Goal: Information Seeking & Learning: Learn about a topic

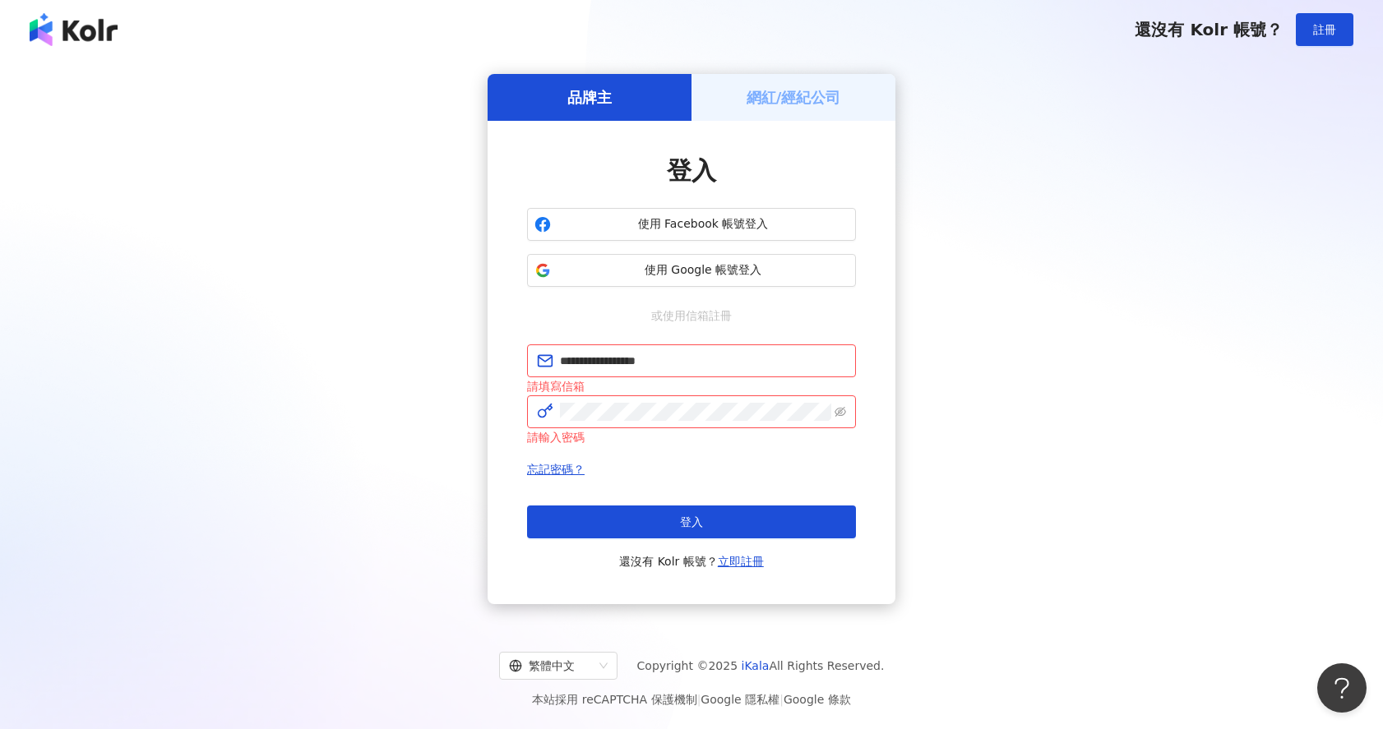
type input "**********"
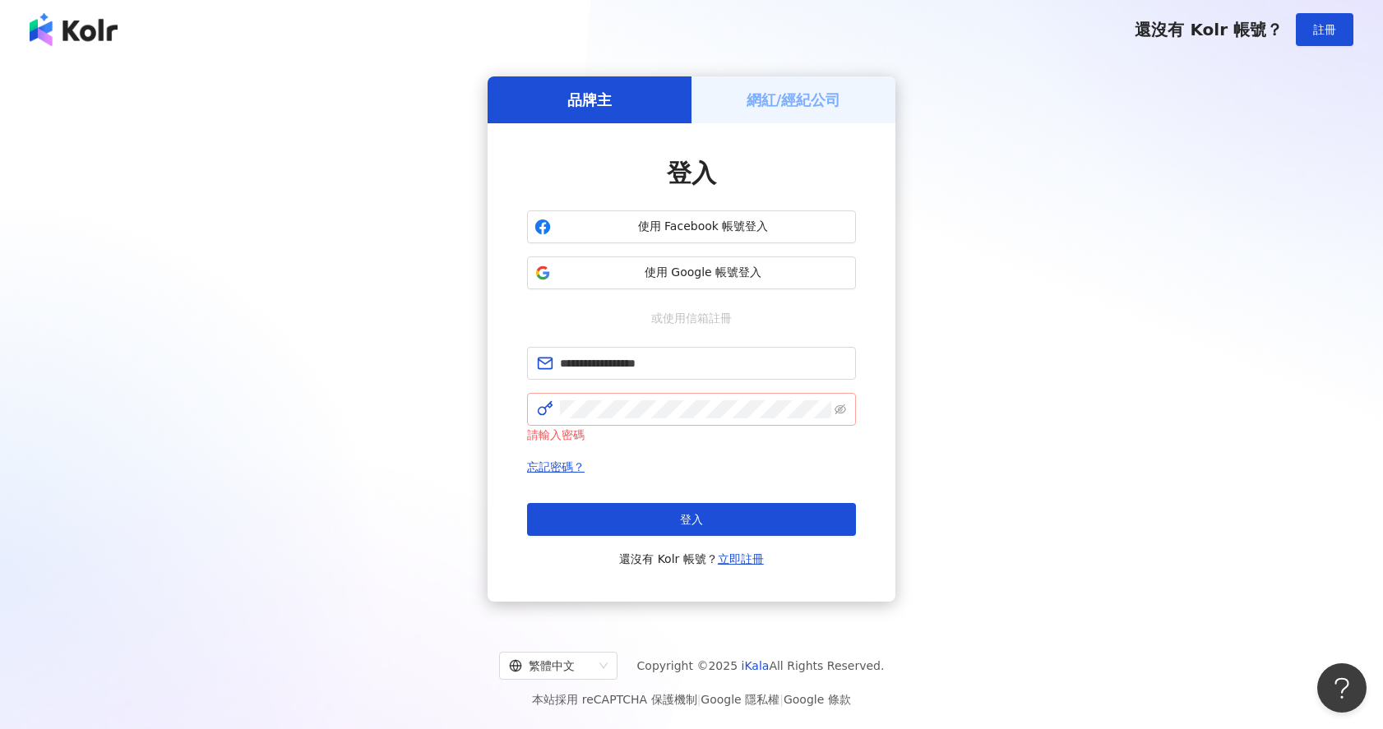
click at [661, 419] on span at bounding box center [691, 409] width 329 height 33
click at [685, 515] on span "登入" at bounding box center [691, 519] width 23 height 13
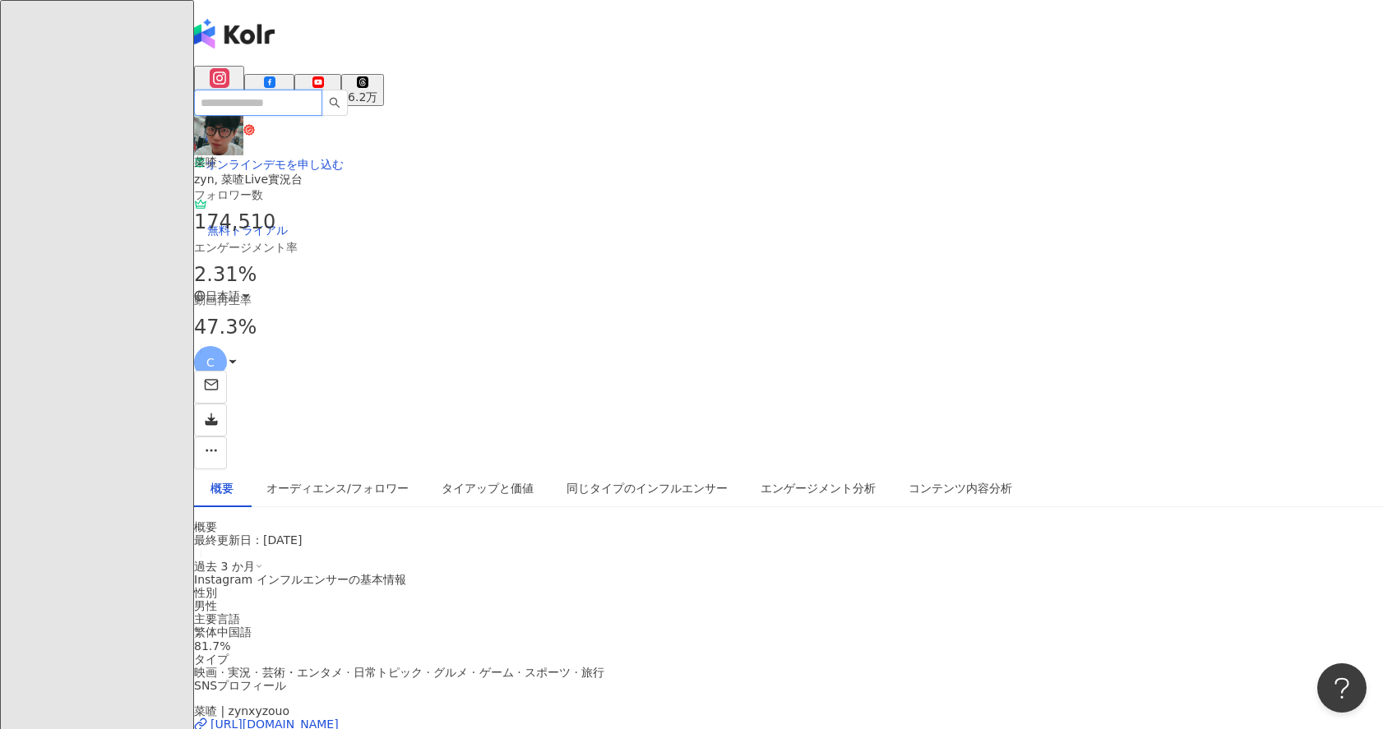
click at [322, 90] on input "search" at bounding box center [258, 103] width 128 height 26
paste input "*********"
type input "*********"
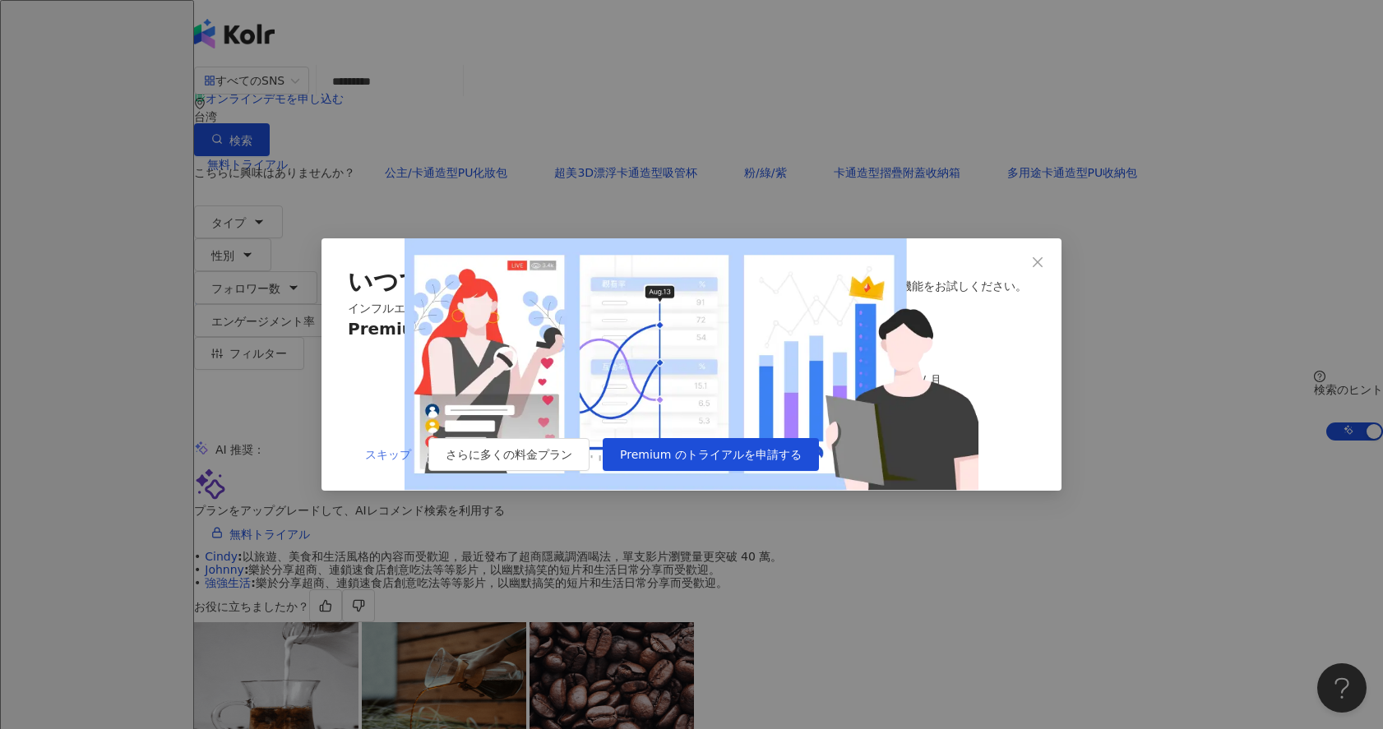
click at [394, 461] on span "スキップ" at bounding box center [388, 454] width 46 height 13
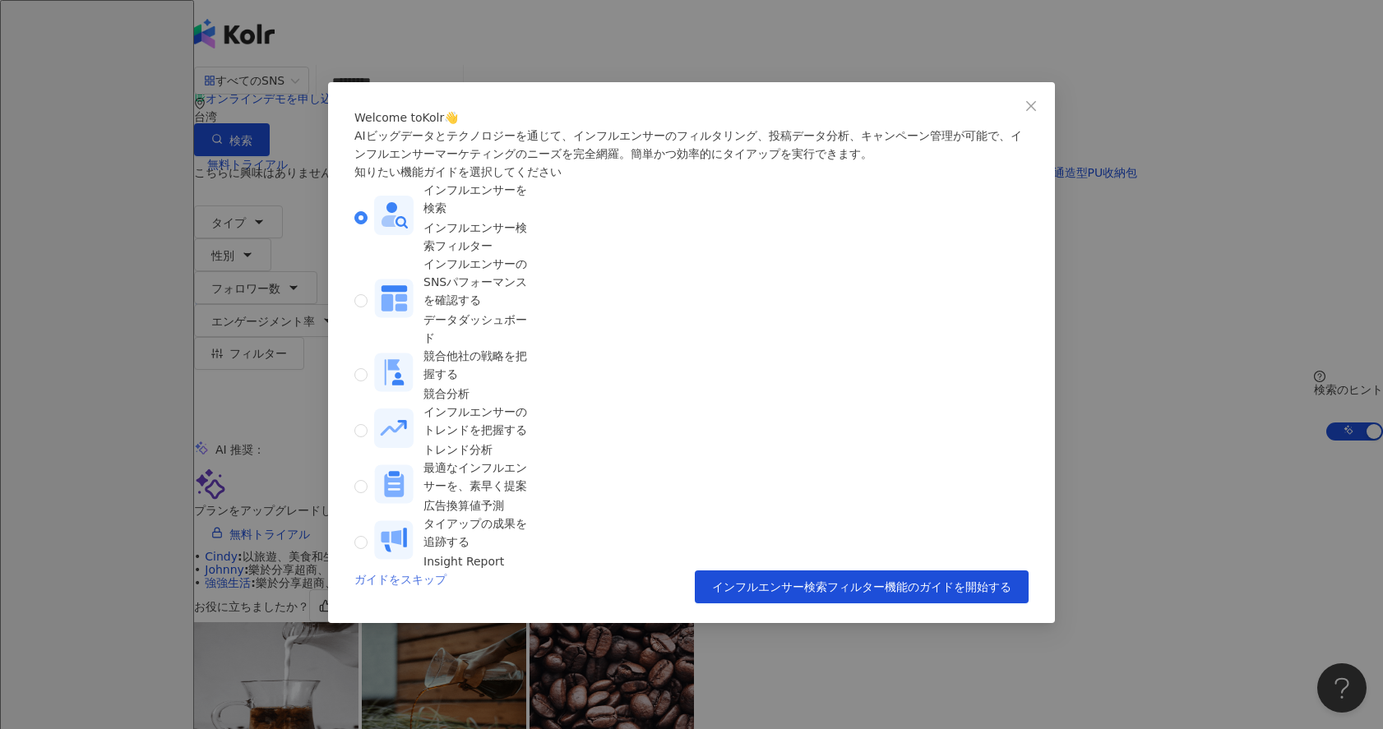
click at [406, 571] on link "ガイドをスキップ" at bounding box center [400, 587] width 92 height 33
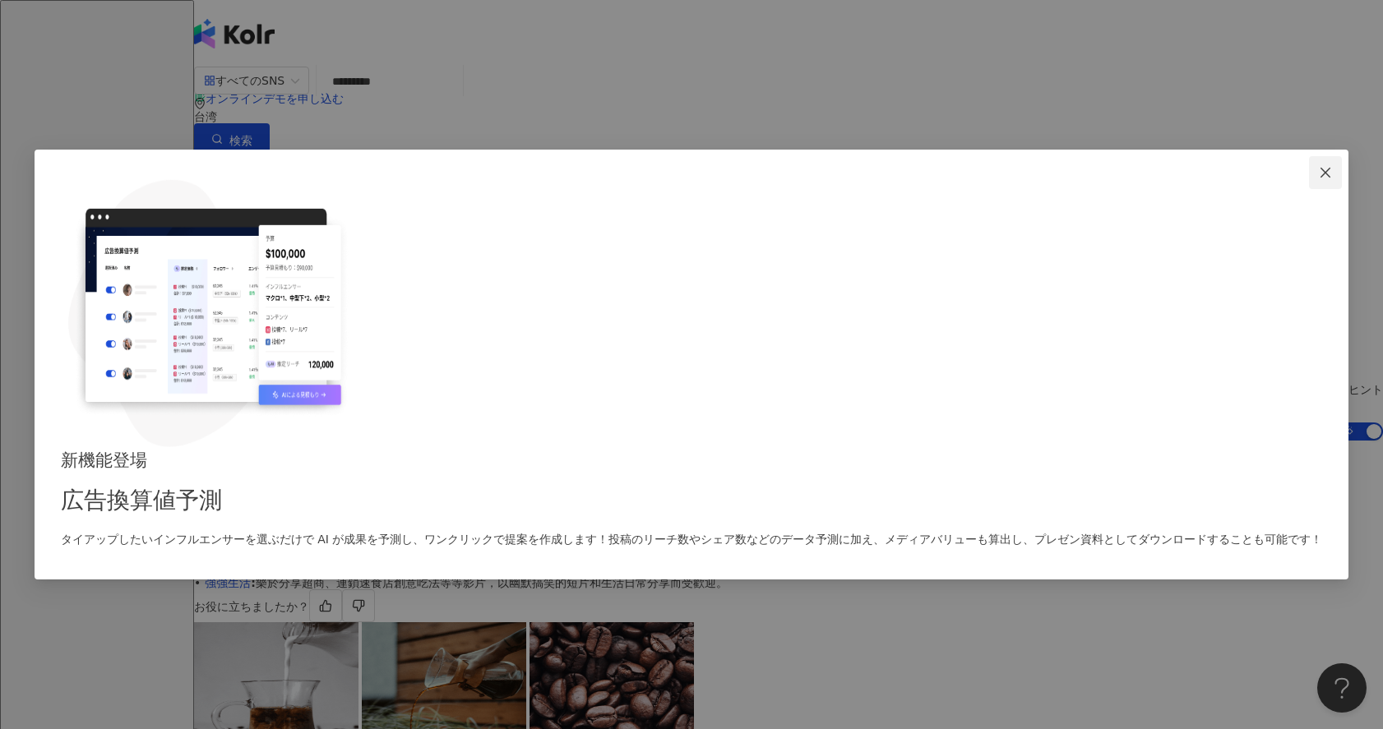
click at [1319, 179] on icon "close" at bounding box center [1325, 172] width 13 height 13
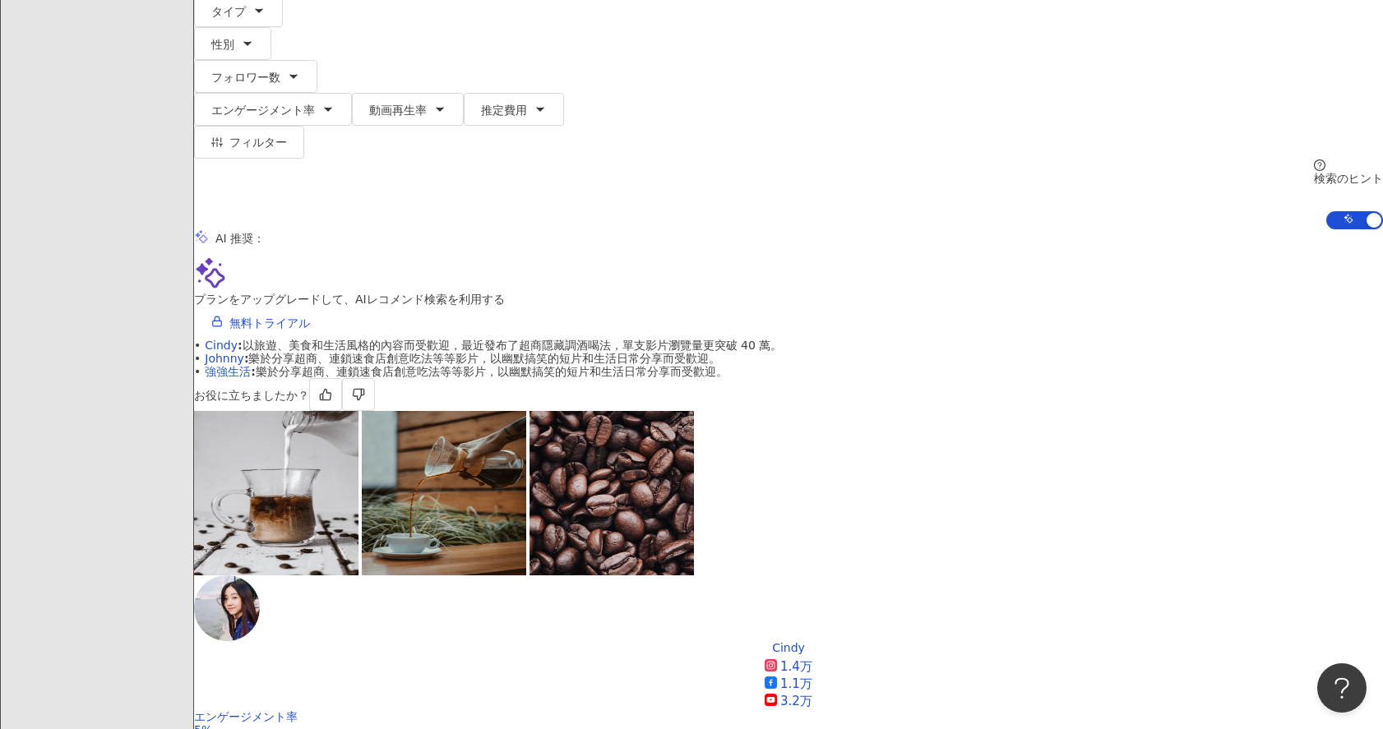
scroll to position [340, 0]
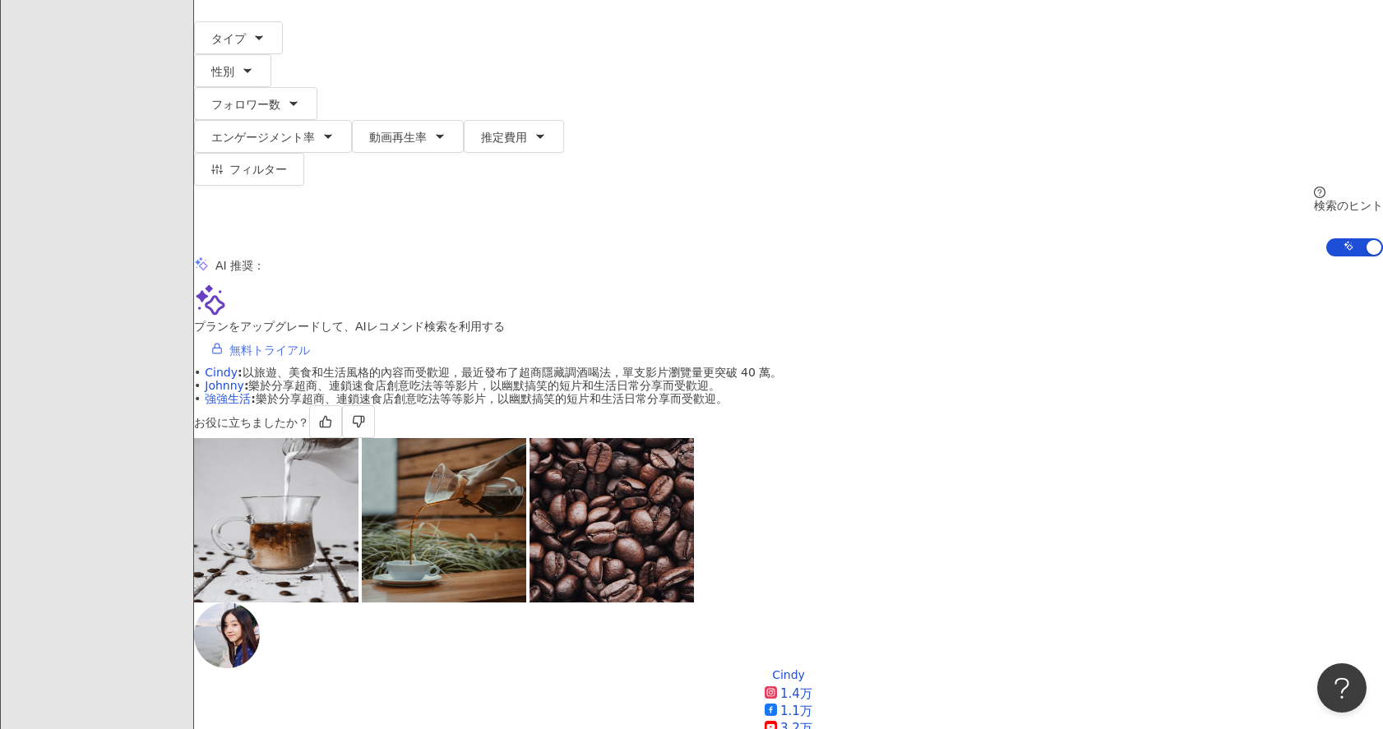
scroll to position [0, 0]
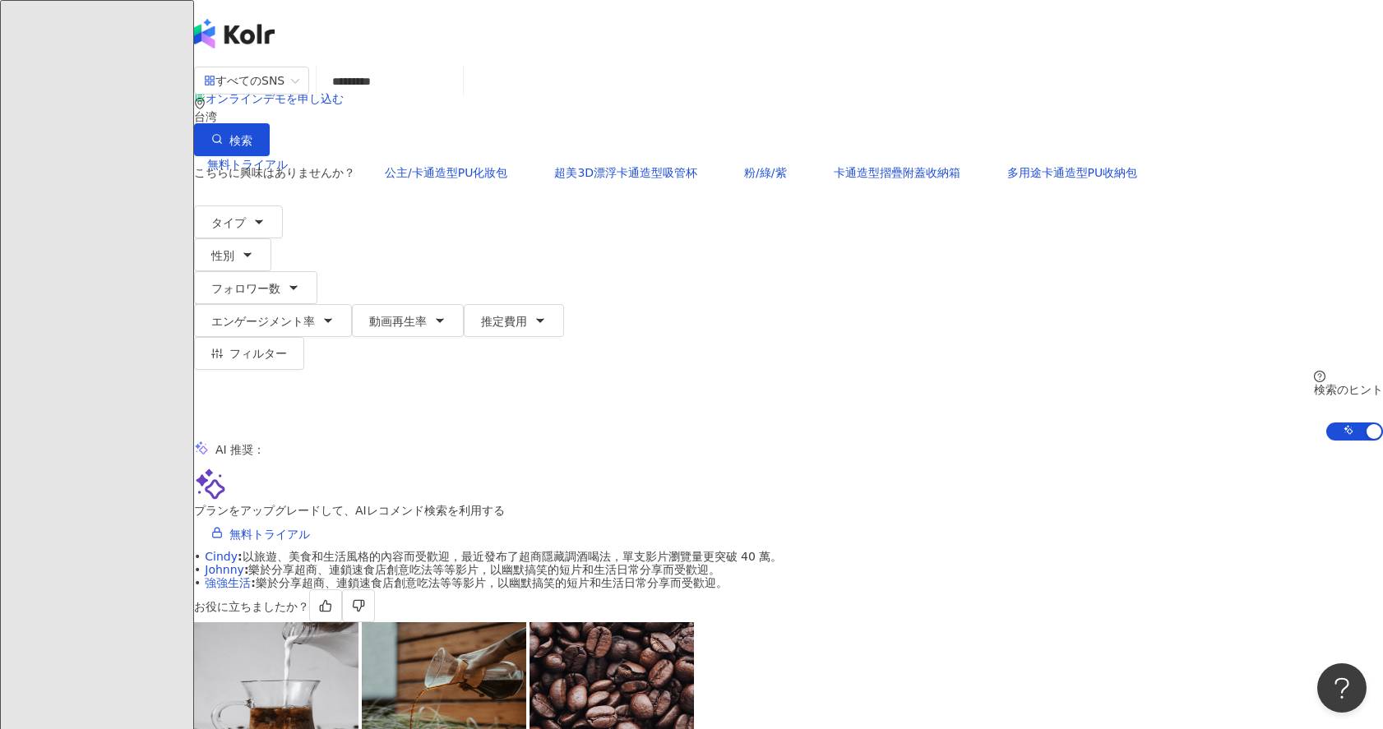
click at [227, 280] on span "C" at bounding box center [210, 296] width 33 height 33
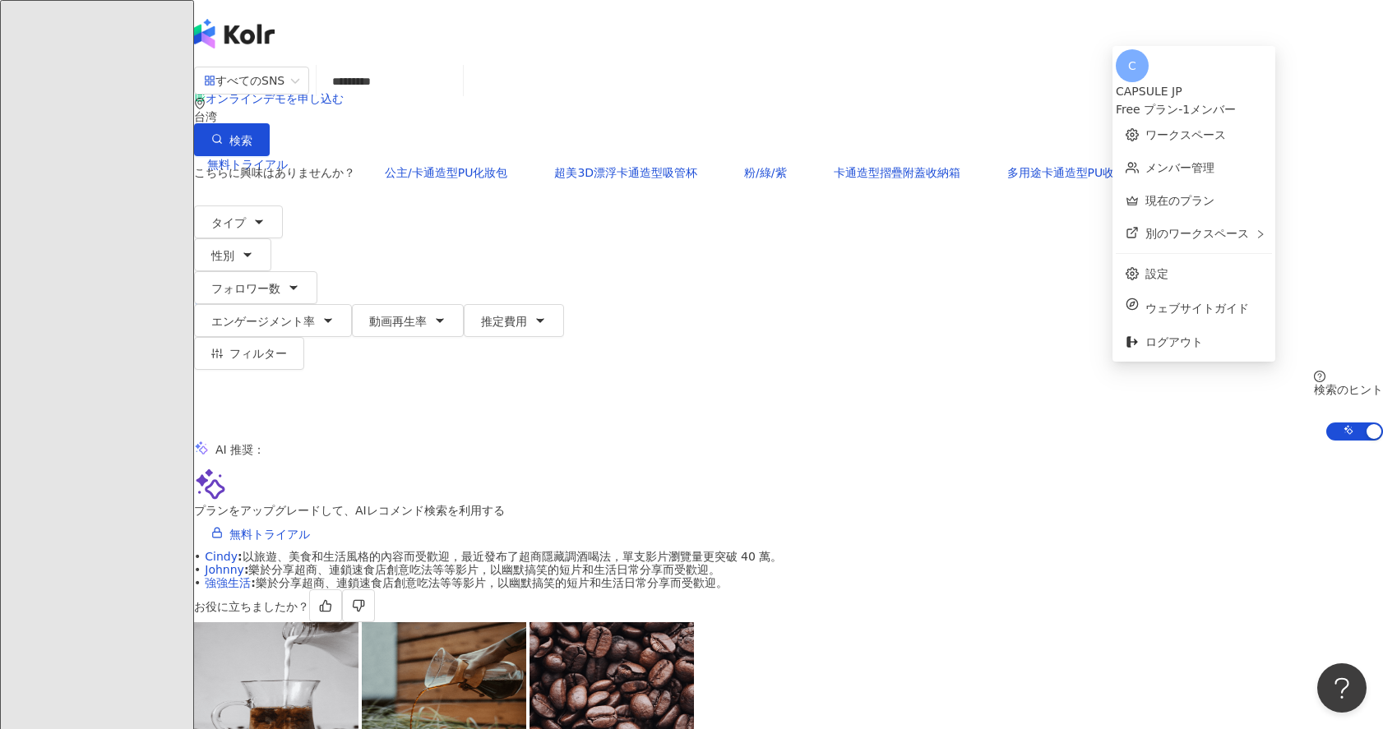
click at [1303, 44] on div "el-icon-cs オンラインデモを申し込む 無料トライアル 日本語 C" at bounding box center [788, 164] width 1189 height 329
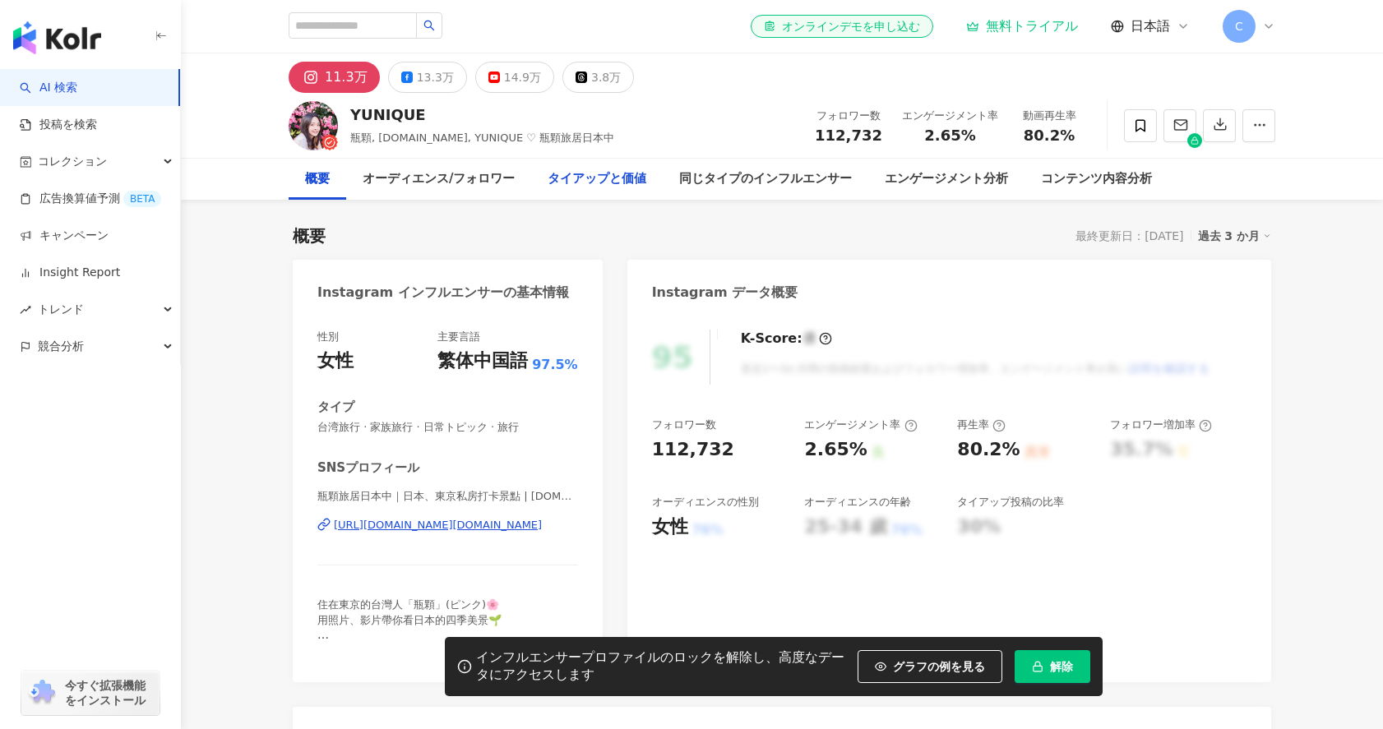
click at [613, 182] on div "タイアップと価値" at bounding box center [597, 179] width 99 height 20
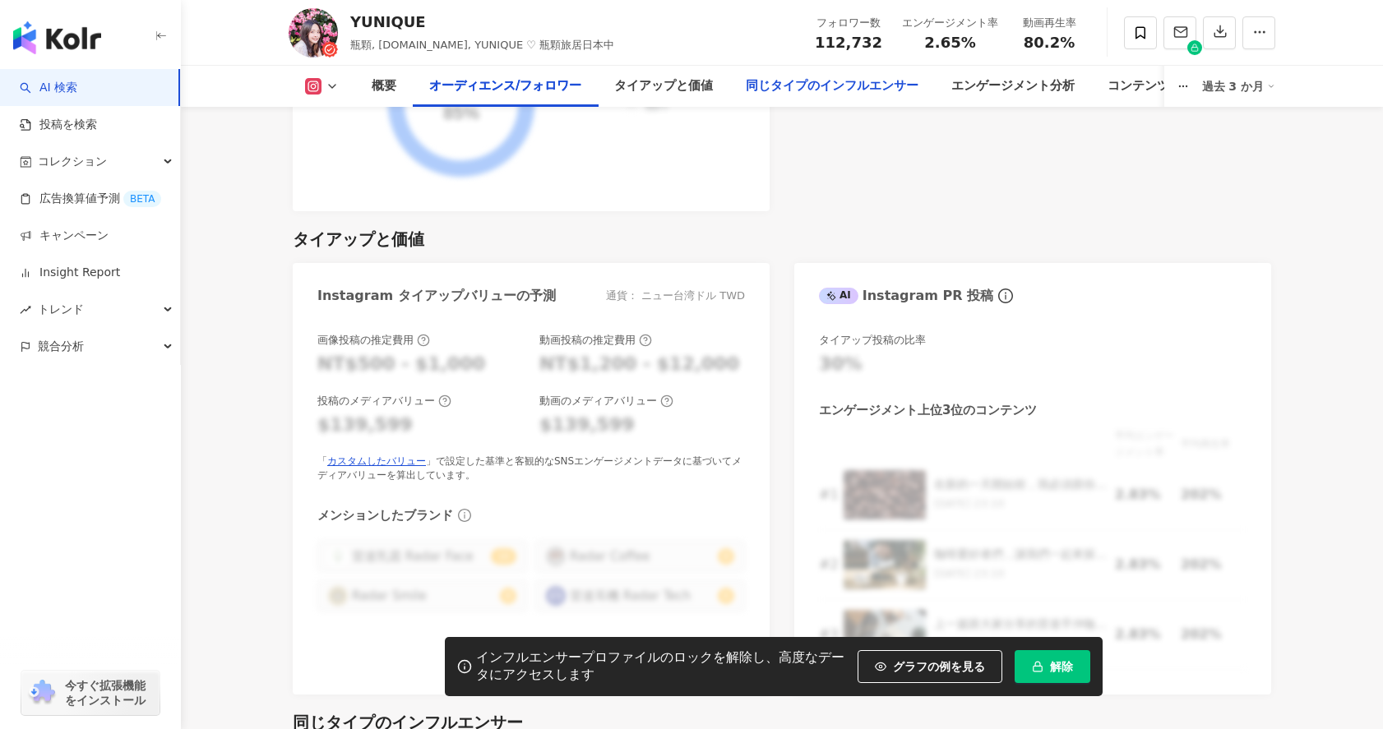
scroll to position [1442, 0]
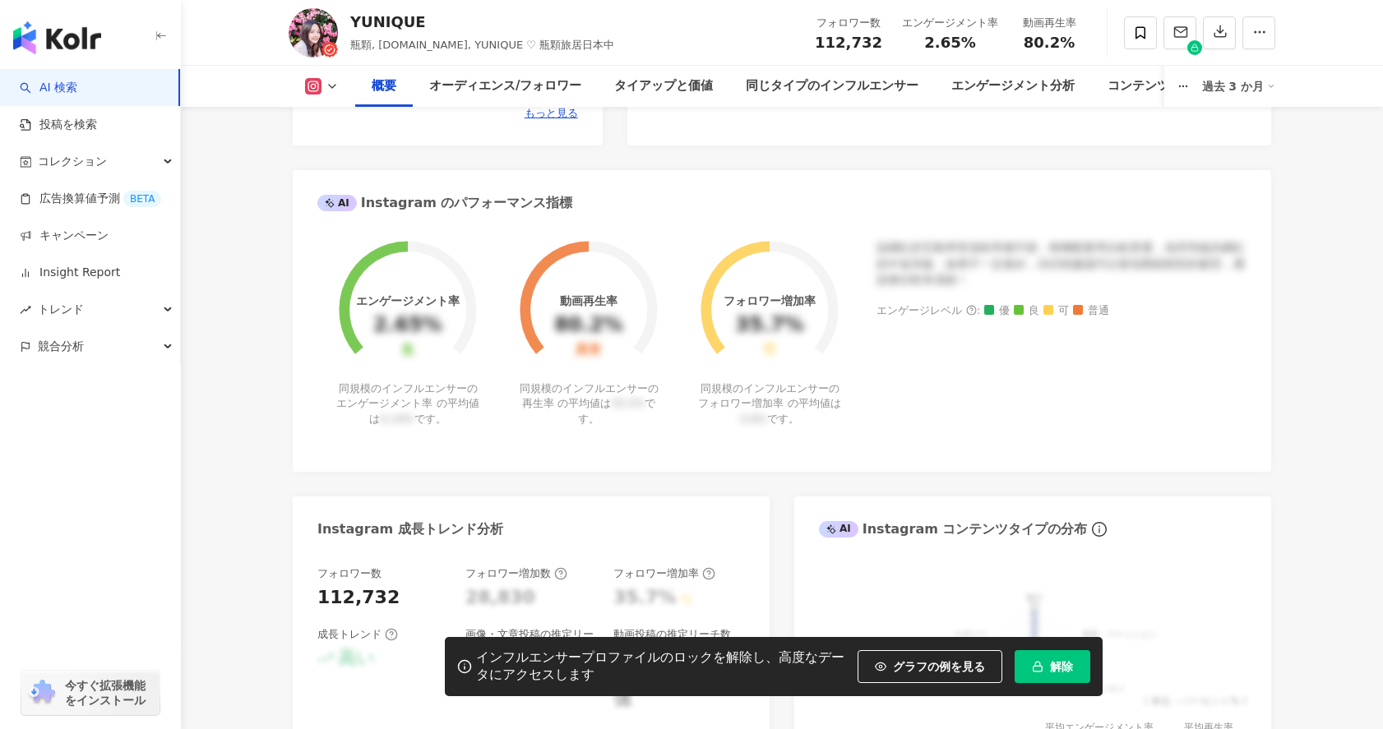
scroll to position [0, 0]
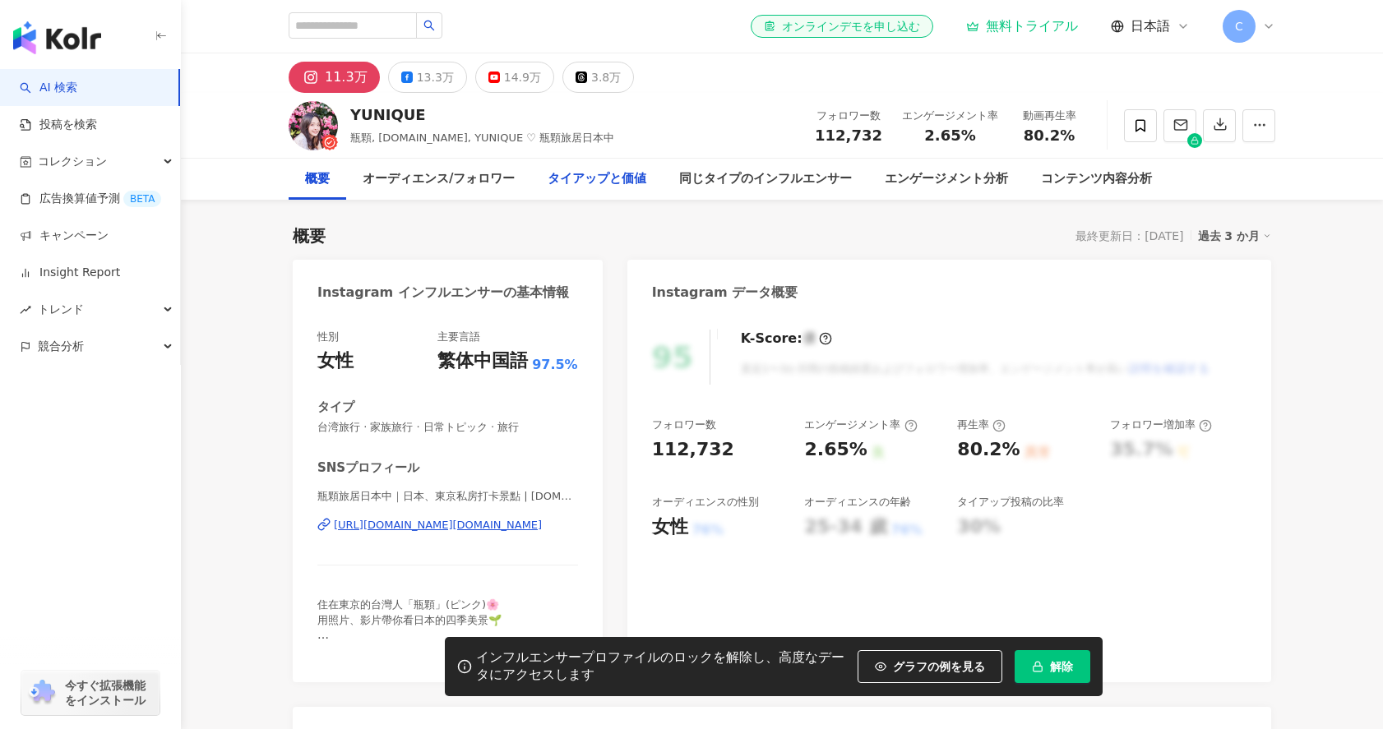
click at [620, 187] on div "タイアップと価値" at bounding box center [597, 179] width 99 height 20
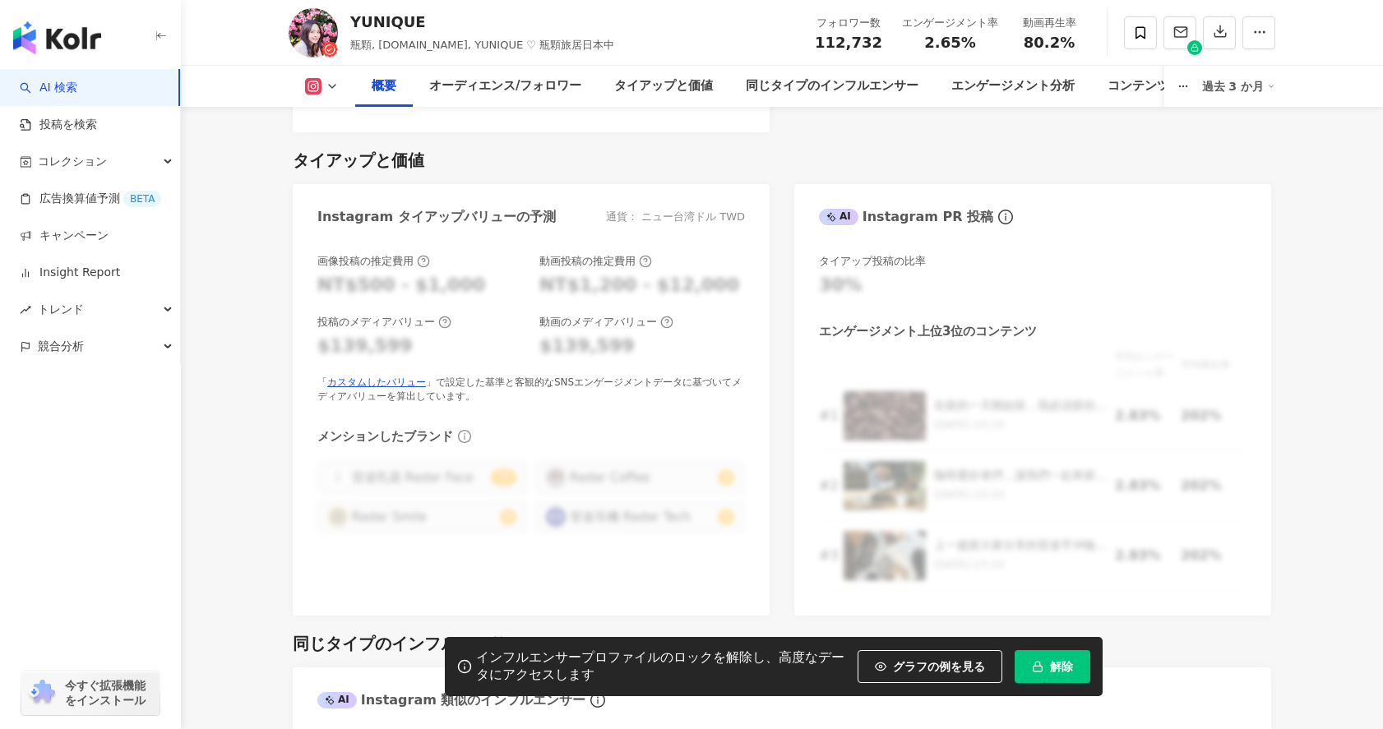
scroll to position [1154, 0]
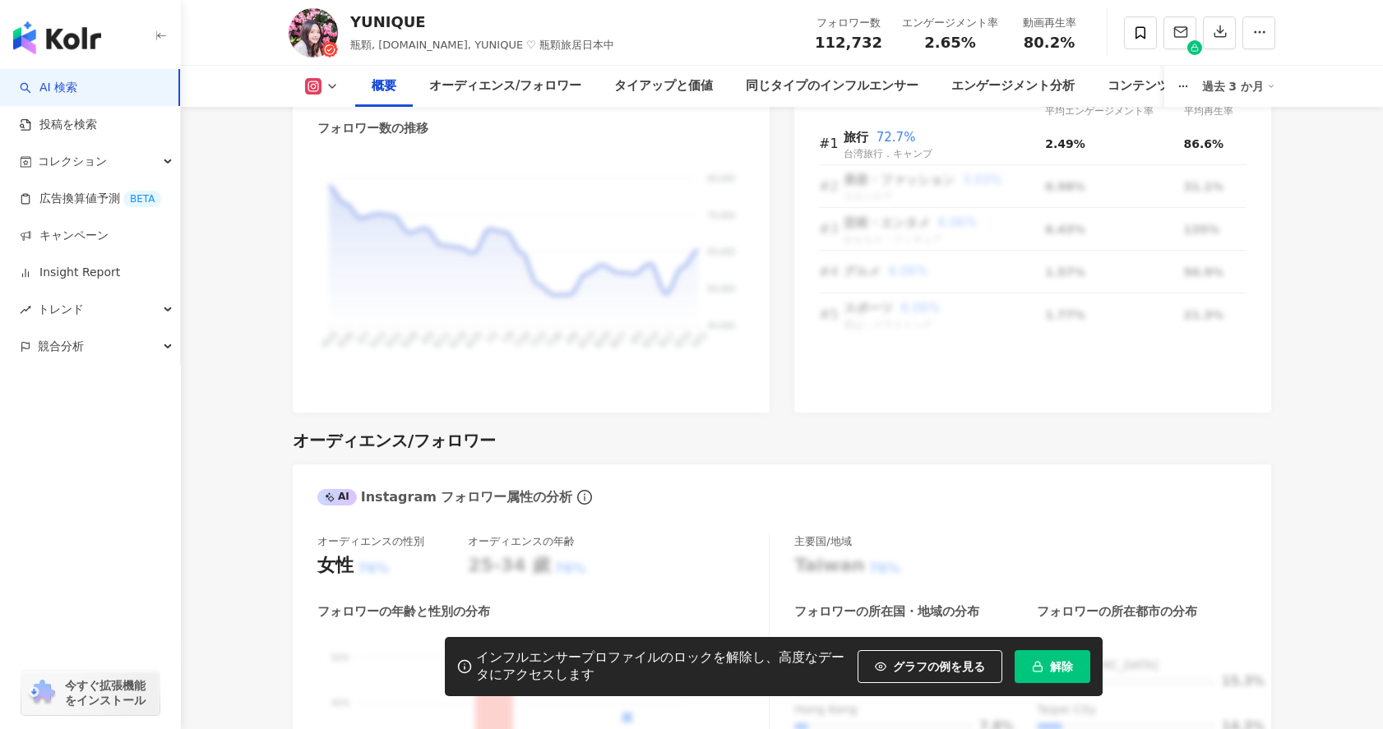
click at [1281, 32] on div "YUNIQUE 瓶顆, [DOMAIN_NAME], YUNIQUE ♡ 瓶顆旅居日本中 フォロワー数 112,732 エンゲージメント率 2.65% 動画再…" at bounding box center [782, 32] width 1052 height 65
click at [1265, 33] on icon "button" at bounding box center [1259, 32] width 15 height 15
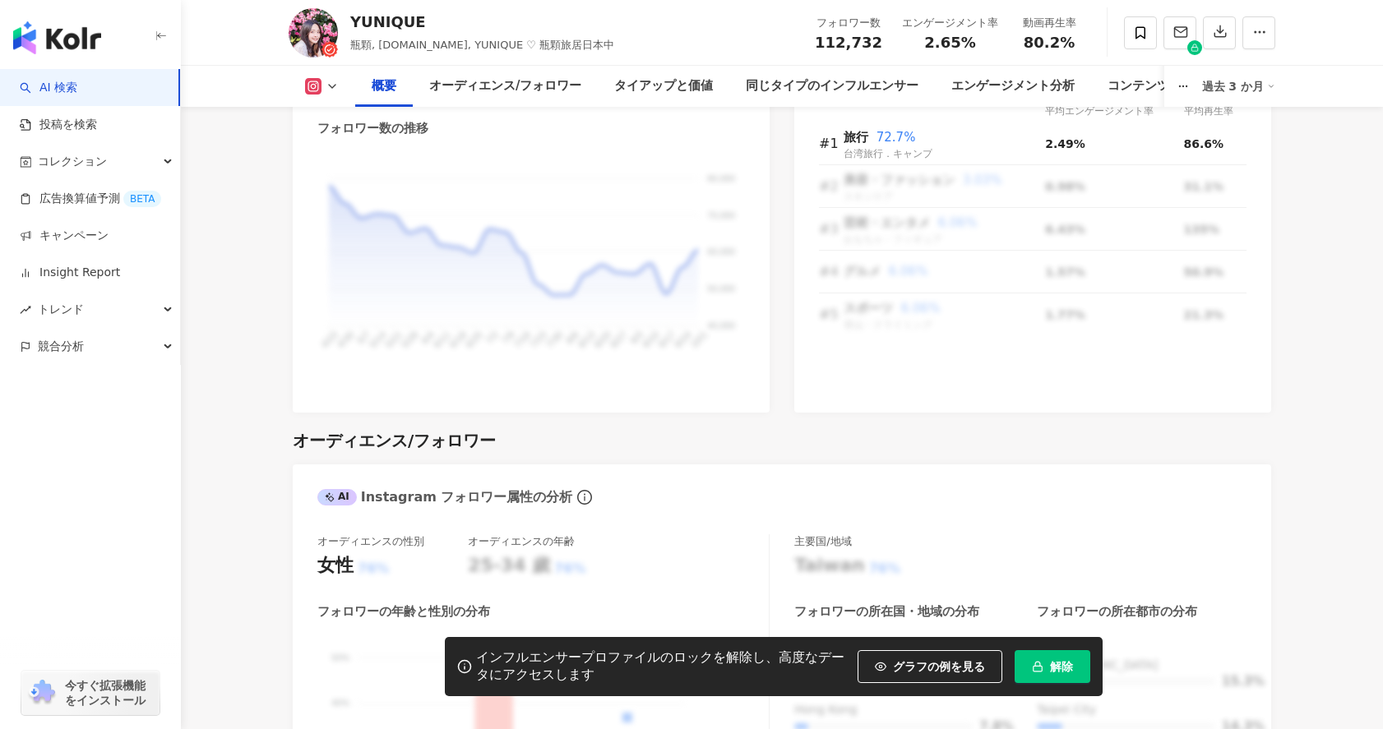
click at [63, 32] on img "button" at bounding box center [57, 37] width 88 height 33
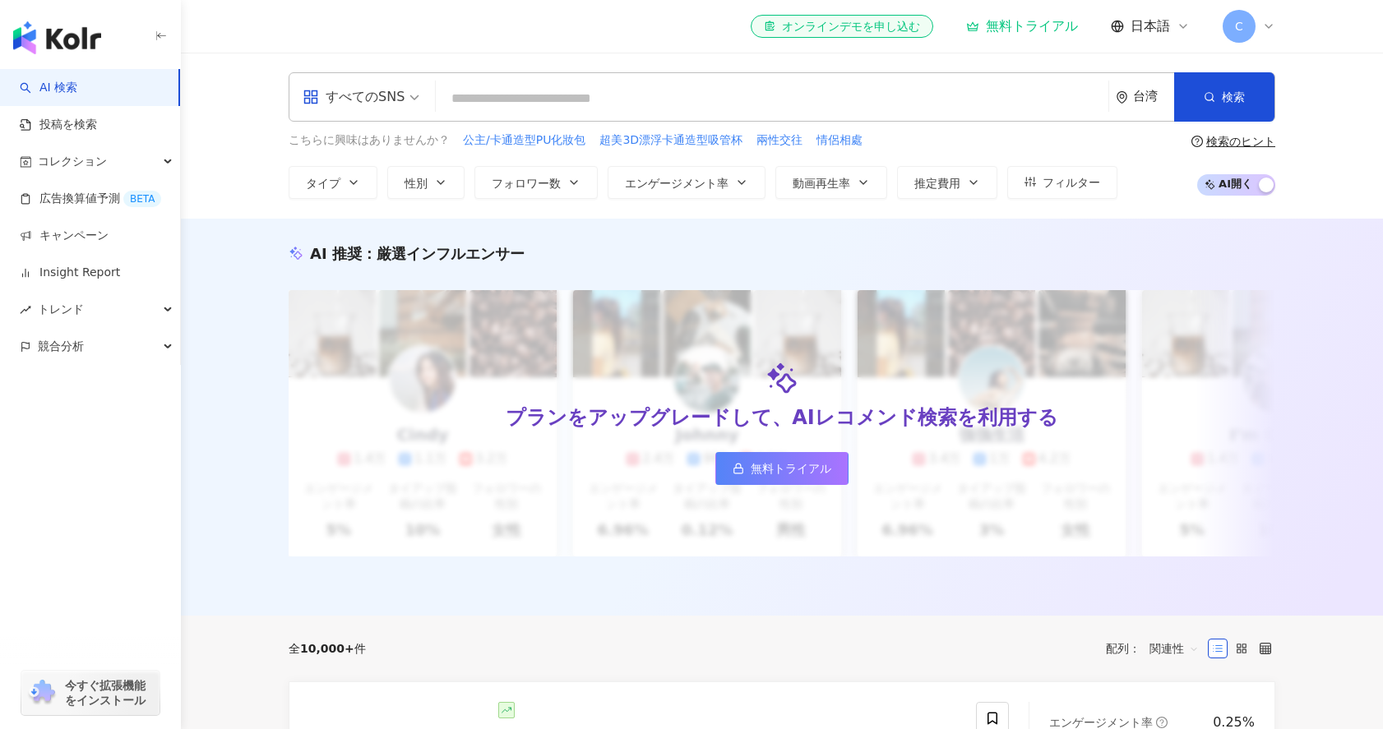
click at [1253, 33] on span "C" at bounding box center [1239, 26] width 33 height 33
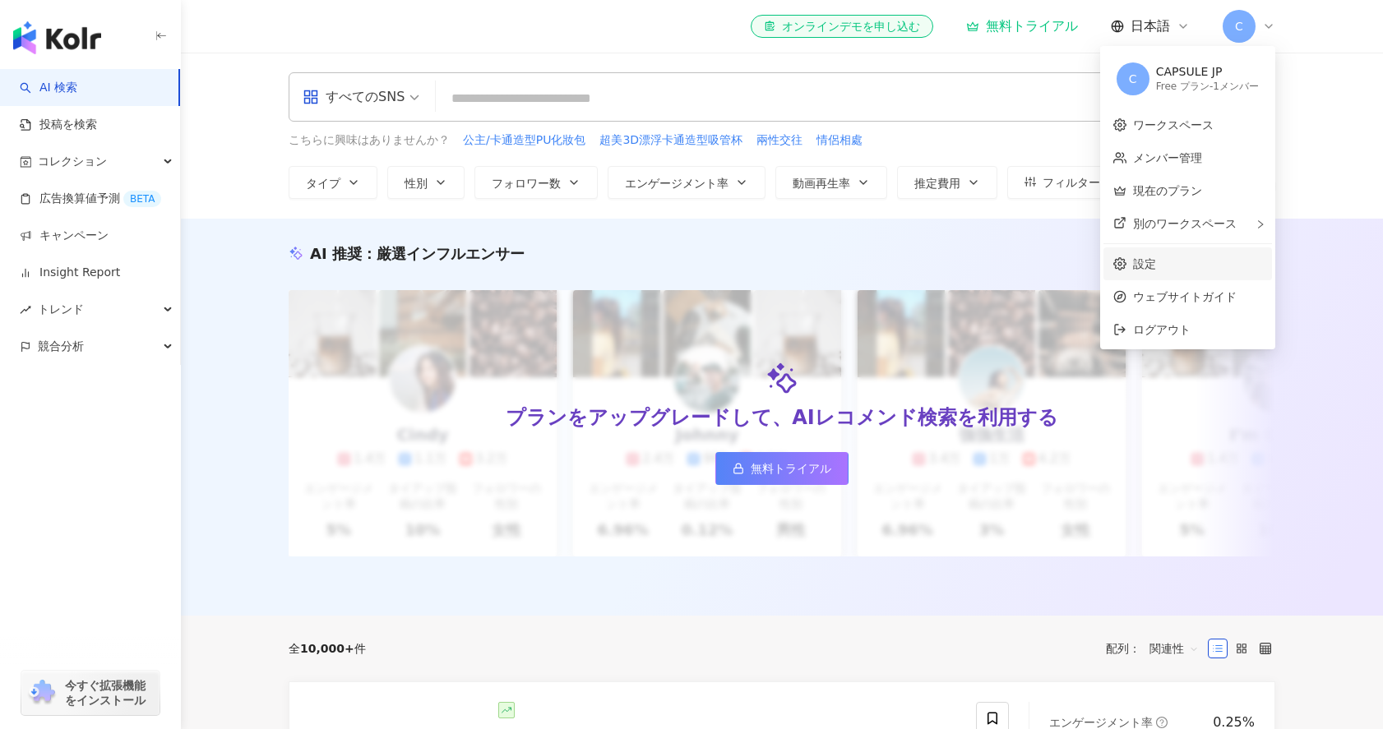
click at [1156, 271] on link "設定" at bounding box center [1144, 263] width 23 height 13
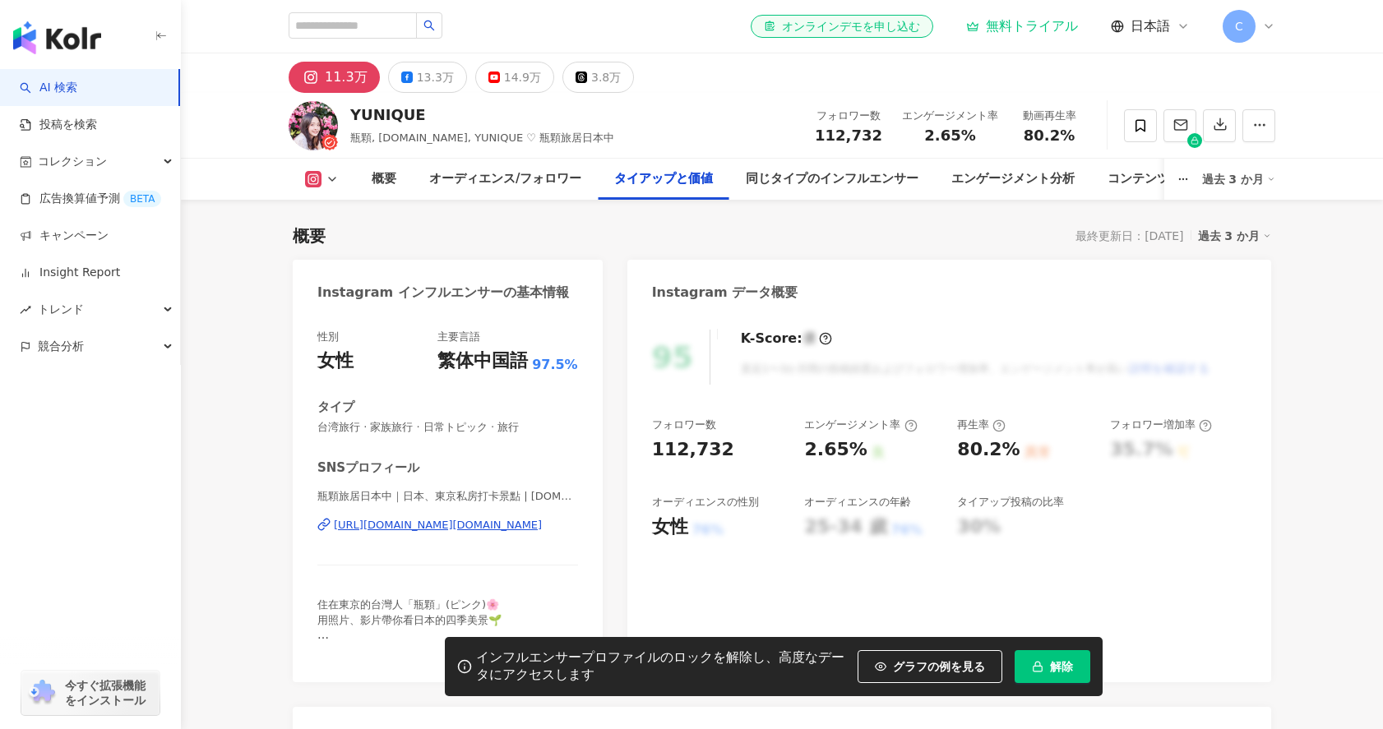
click at [642, 187] on div "タイアップと価値" at bounding box center [663, 179] width 99 height 20
click at [653, 184] on div "タイアップと価値" at bounding box center [663, 179] width 99 height 20
click at [650, 181] on div "タイアップと価値" at bounding box center [663, 179] width 99 height 20
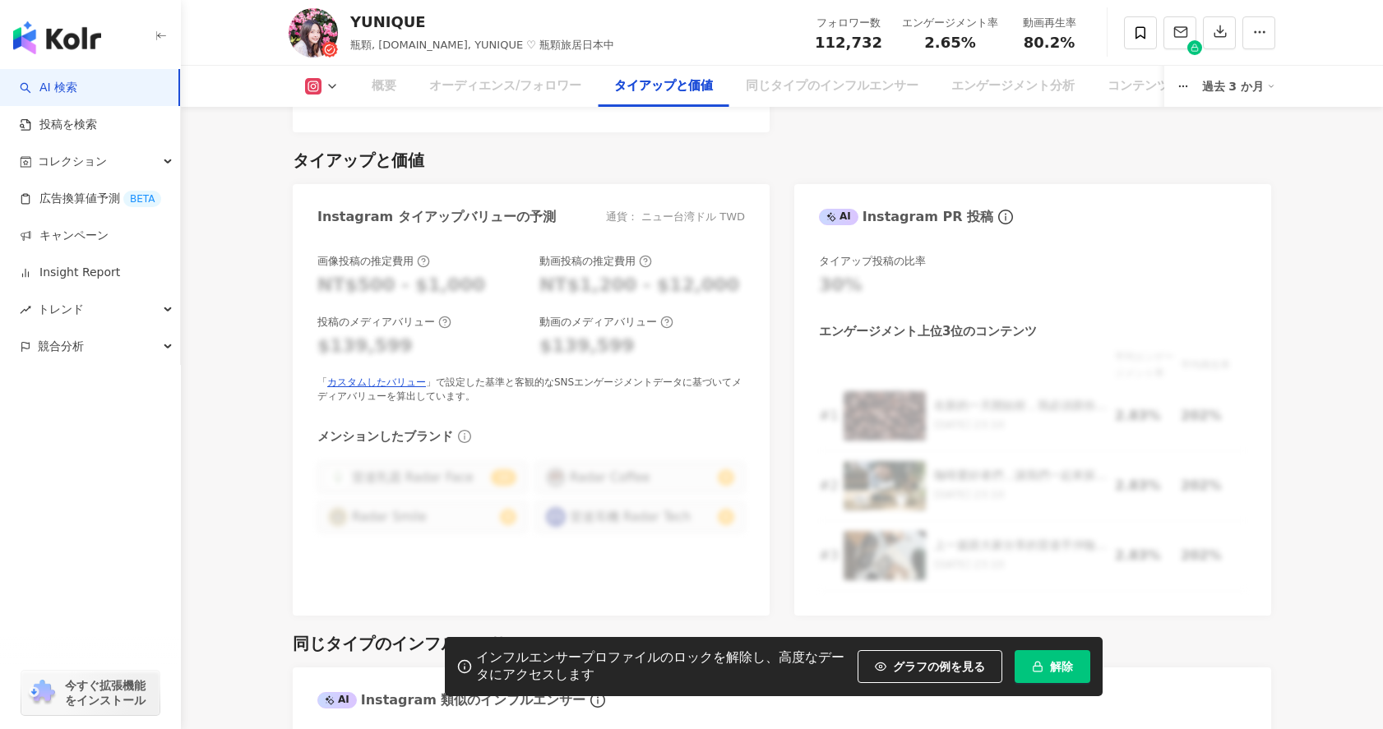
click at [663, 184] on div "Instagram タイアップバリューの予測 通貨： ニュー台湾ドル TWD" at bounding box center [531, 210] width 477 height 53
